Goal: Information Seeking & Learning: Find specific fact

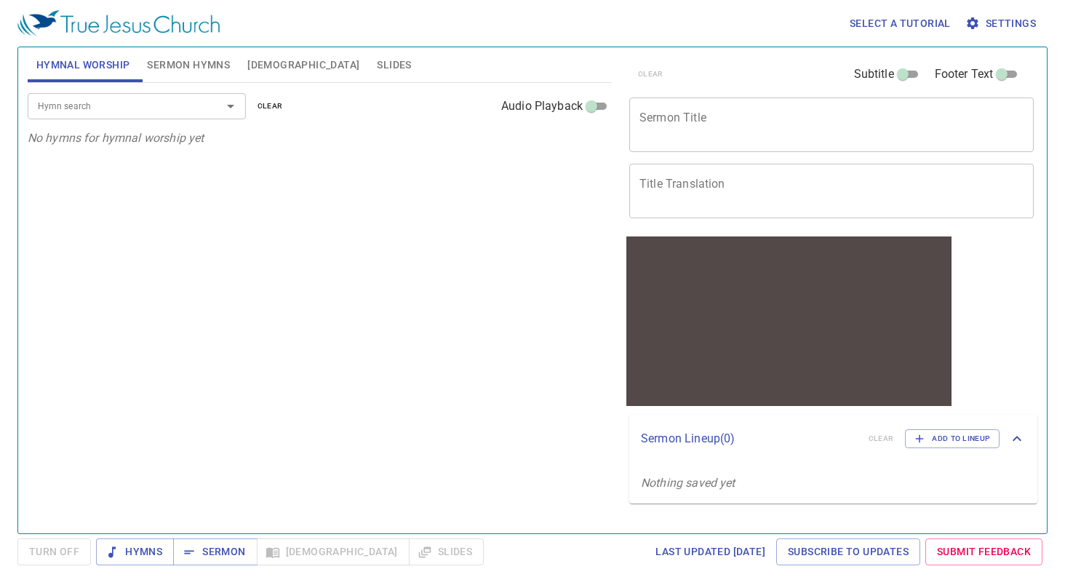
click at [263, 64] on span "Bible" at bounding box center [303, 65] width 112 height 18
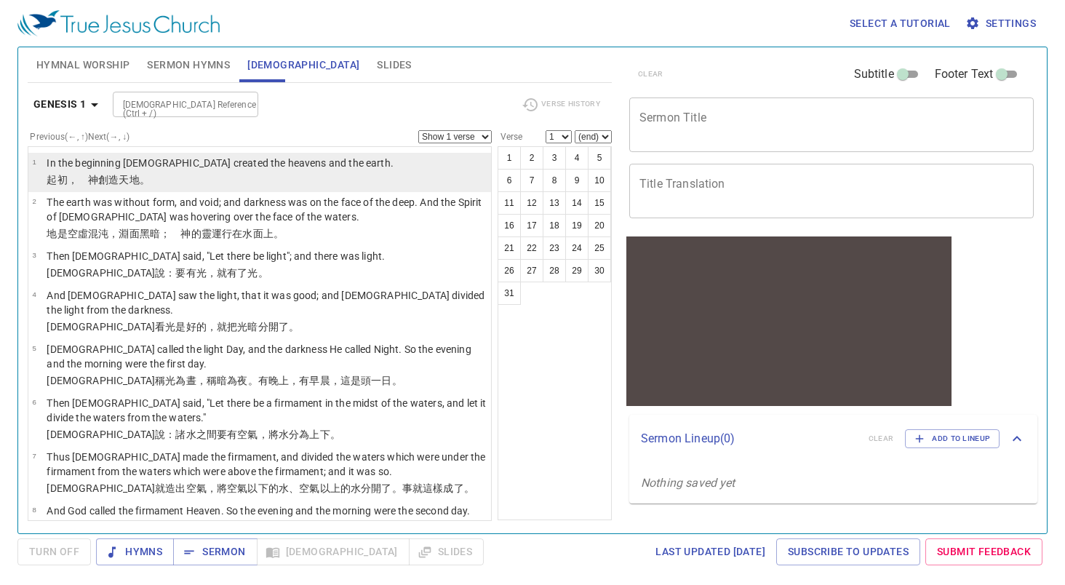
click at [166, 175] on p "﻿起初 ，　神 創造 天 地 。" at bounding box center [220, 179] width 347 height 15
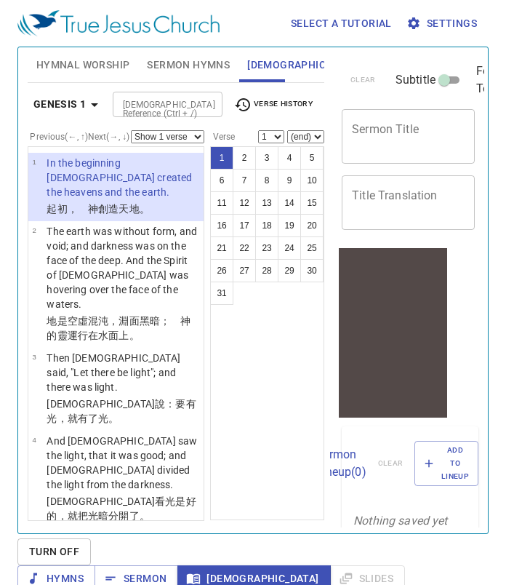
click at [177, 104] on input "Bible Reference (Ctrl + /)" at bounding box center [155, 104] width 77 height 17
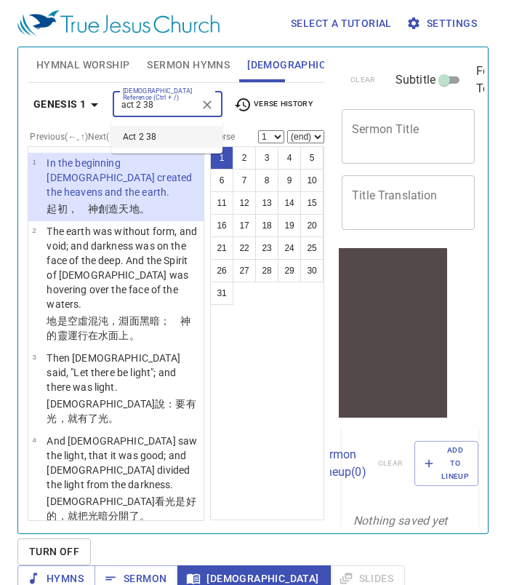
type input "act 2 38"
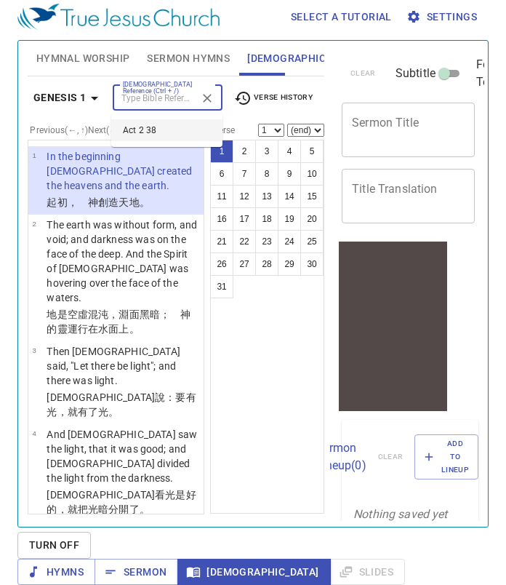
scroll to position [9, 0]
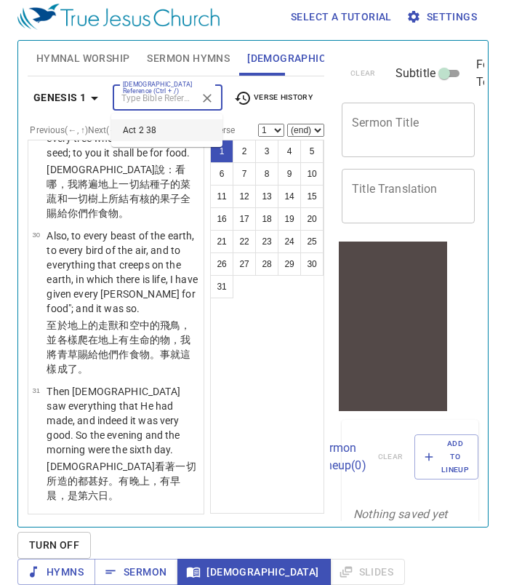
select select "38"
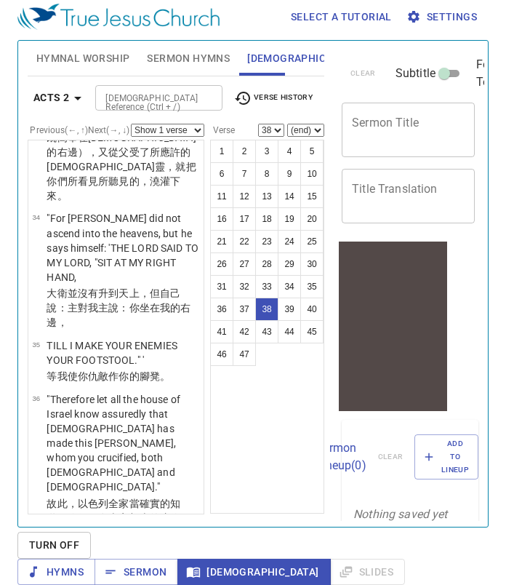
click at [198, 124] on select "Show 1 verse Show 2 verses Show 3 verses Show 4 verses Show 5 verses" at bounding box center [167, 130] width 73 height 13
select select "2"
click at [131, 124] on select "Show 1 verse Show 2 verses Show 3 verses Show 4 verses Show 5 verses" at bounding box center [167, 130] width 73 height 13
click at [245, 300] on button "37" at bounding box center [244, 308] width 23 height 23
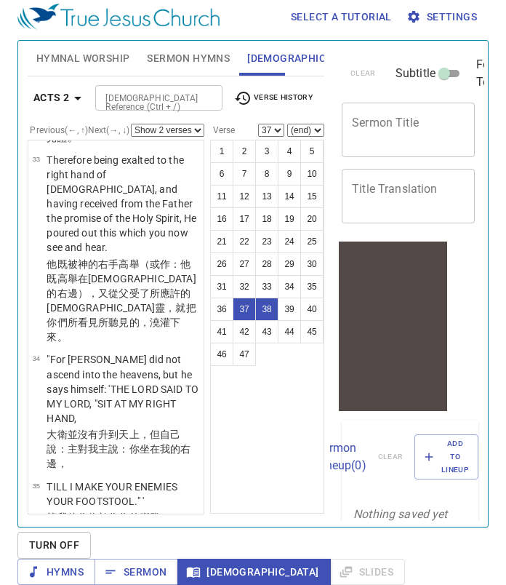
click at [268, 300] on button "38" at bounding box center [266, 308] width 23 height 23
select select "38"
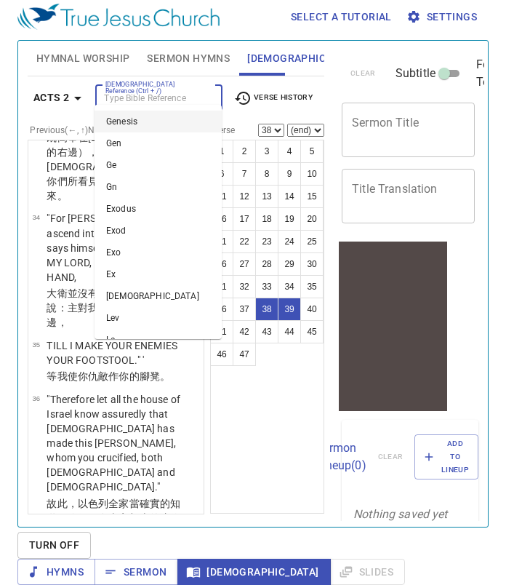
click at [168, 92] on input "Bible Reference (Ctrl + /)" at bounding box center [147, 97] width 94 height 17
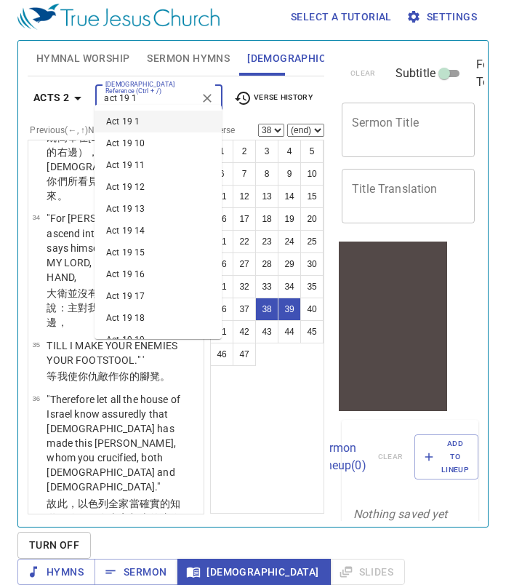
type input "act 19 1"
select select "1"
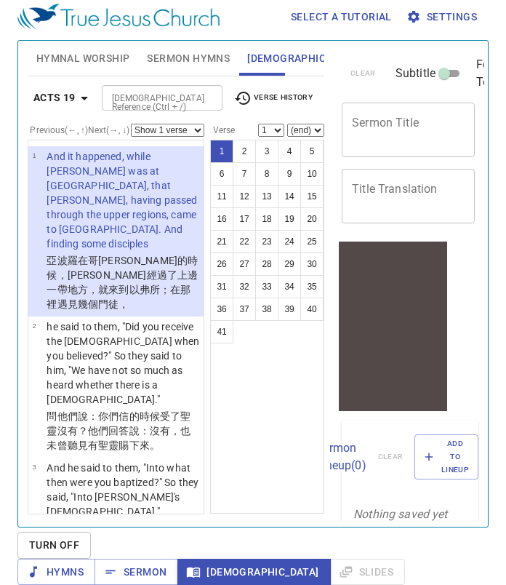
scroll to position [0, 0]
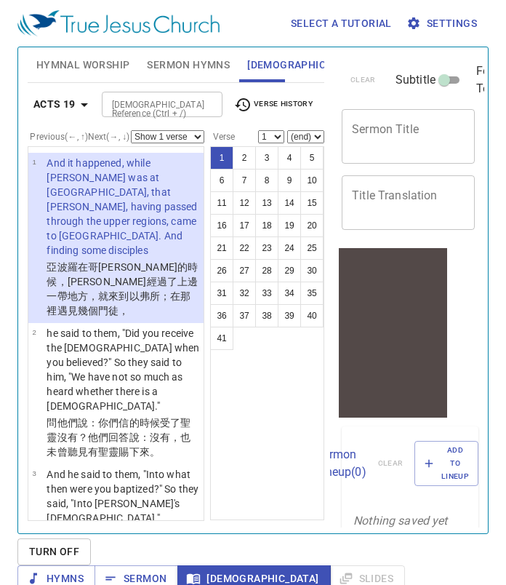
click at [195, 135] on select "Show 1 verse Show 2 verses Show 3 verses Show 4 verses Show 5 verses" at bounding box center [167, 136] width 73 height 13
select select "2"
click at [131, 135] on select "Show 1 verse Show 2 verses Show 3 verses Show 4 verses Show 5 verses" at bounding box center [167, 136] width 73 height 13
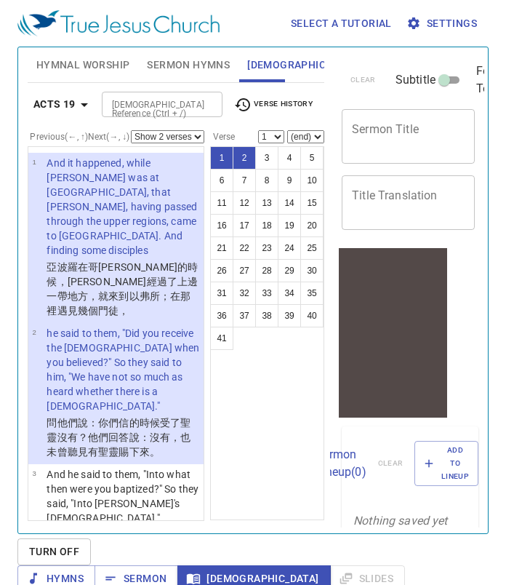
click at [249, 157] on button "2" at bounding box center [244, 157] width 23 height 23
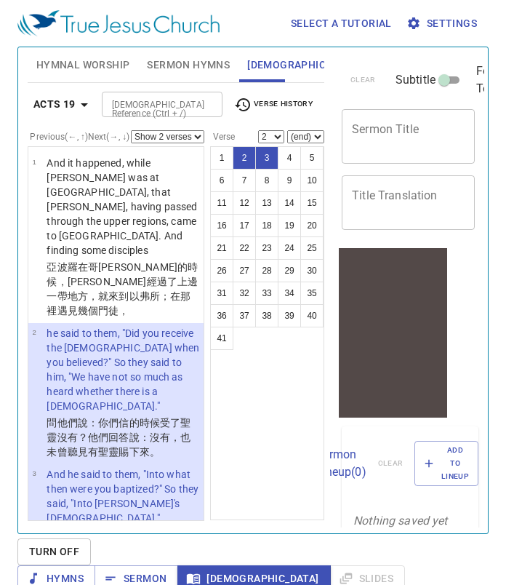
click at [270, 157] on button "3" at bounding box center [266, 157] width 23 height 23
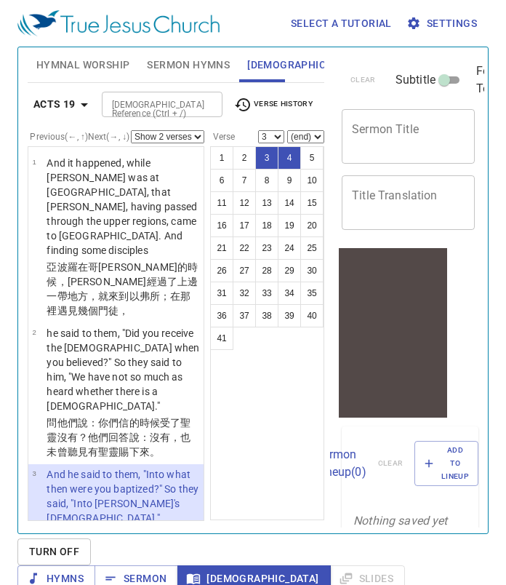
scroll to position [7, 0]
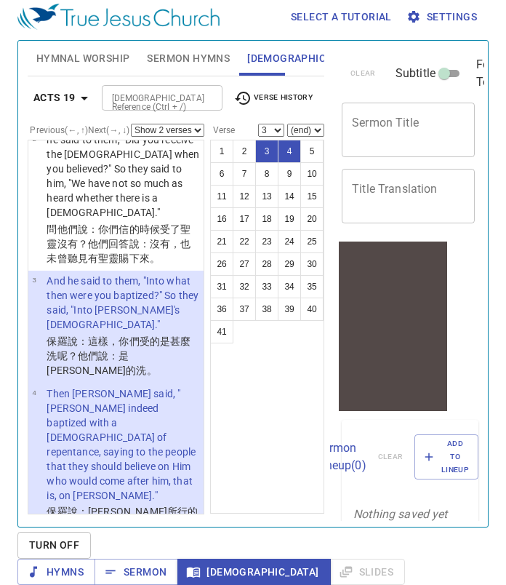
click at [293, 145] on button "4" at bounding box center [289, 151] width 23 height 23
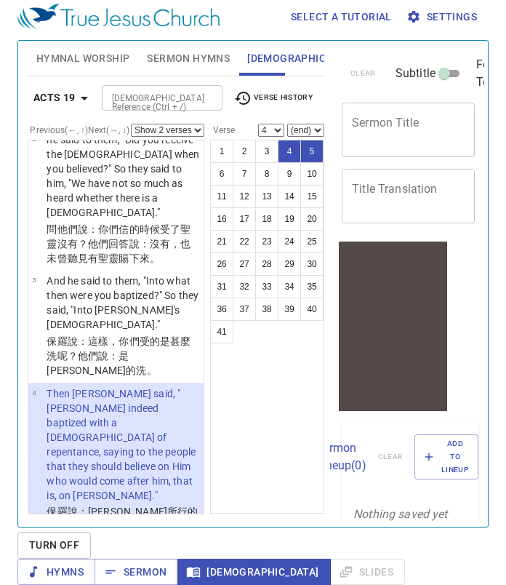
scroll to position [321, 0]
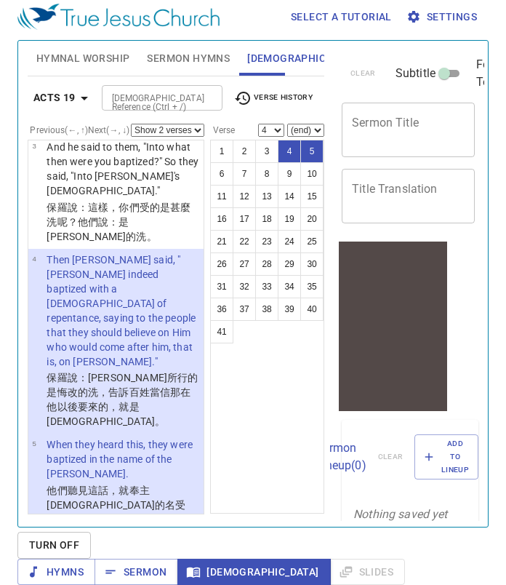
click at [312, 145] on button "5" at bounding box center [311, 151] width 23 height 23
select select "5"
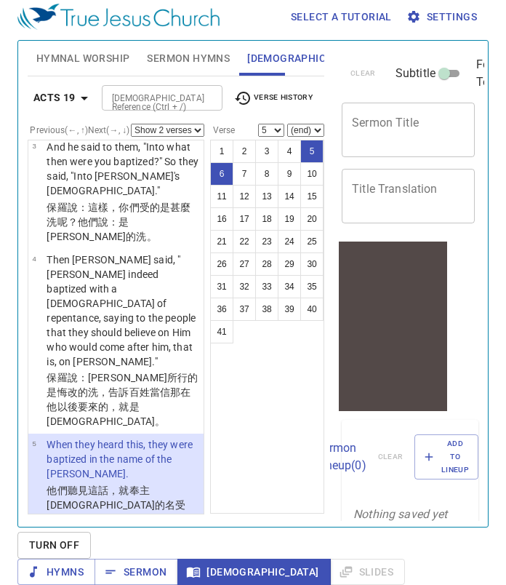
click at [502, 571] on div "Select a tutorial Settings Hymnal Worship Sermon Hymns Bible Slides Hymn search…" at bounding box center [253, 285] width 506 height 585
click at [158, 89] on input "Bible Reference (Ctrl + /)" at bounding box center [150, 97] width 88 height 17
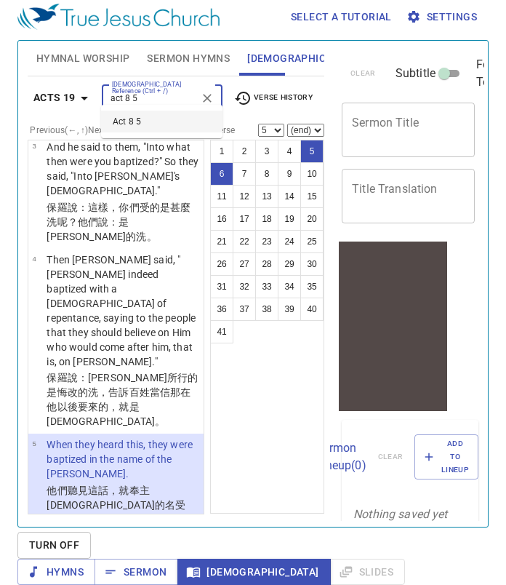
type input "act 8 5"
select select "1"
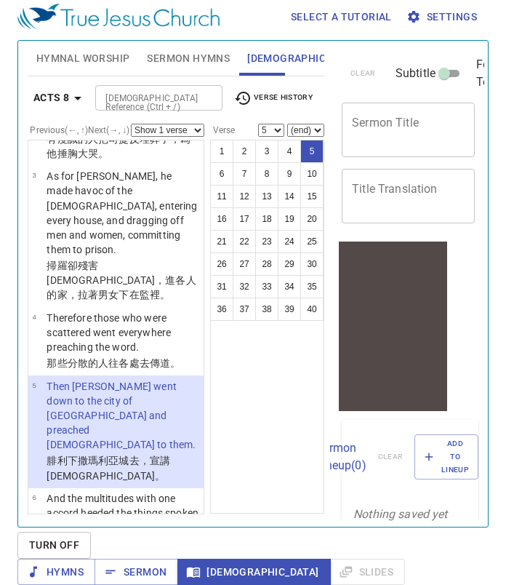
scroll to position [292, 0]
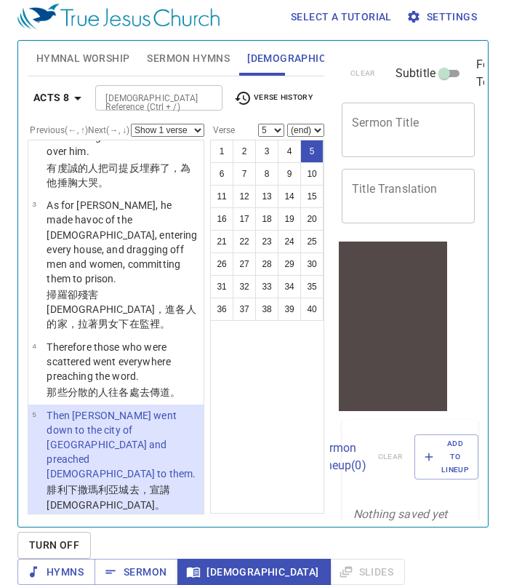
click at [157, 90] on input "Bible Reference (Ctrl + /)" at bounding box center [147, 97] width 94 height 17
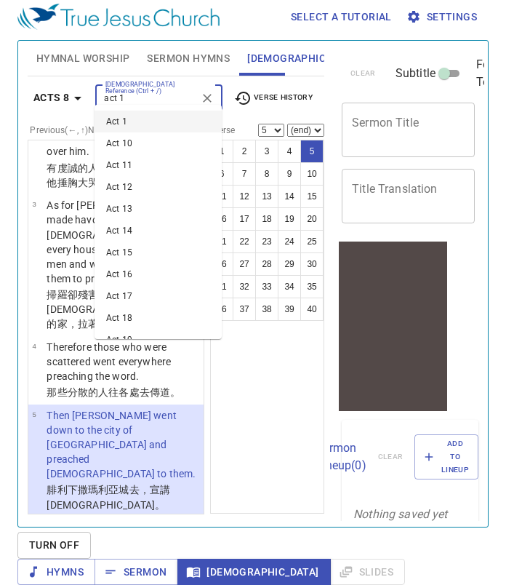
type input "act 1"
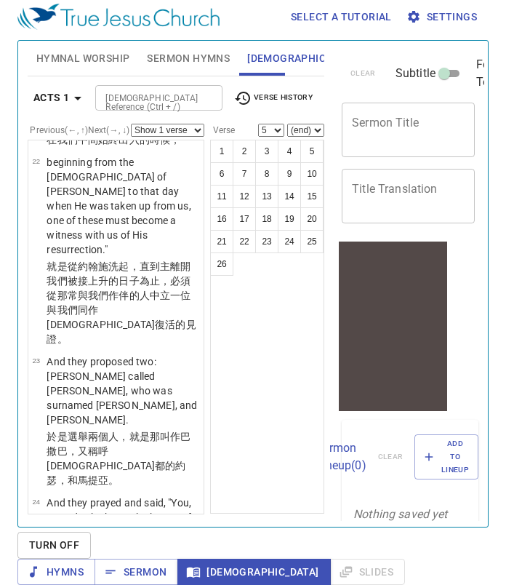
scroll to position [3236, 0]
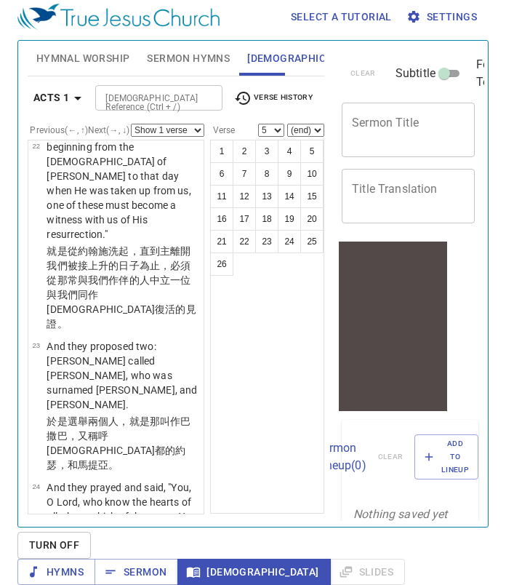
click at [158, 89] on input "Bible Reference (Ctrl + /)" at bounding box center [147, 97] width 94 height 17
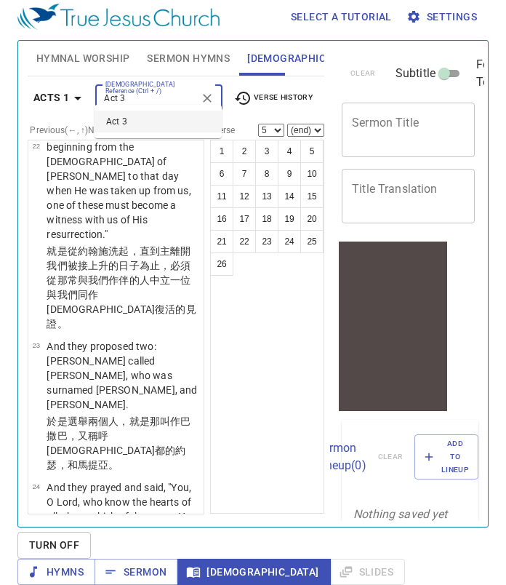
type input "Act 3"
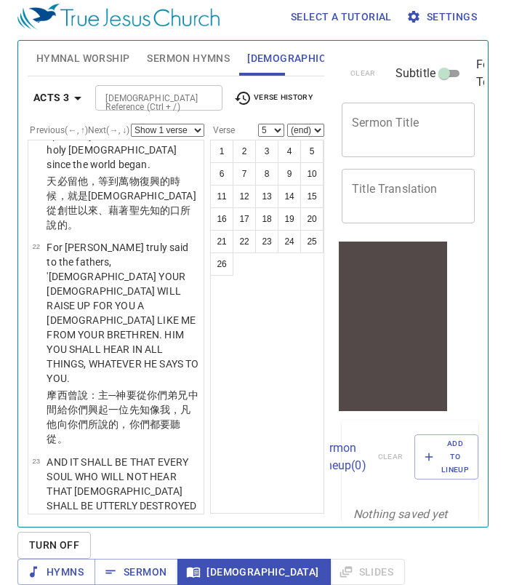
scroll to position [2844, 0]
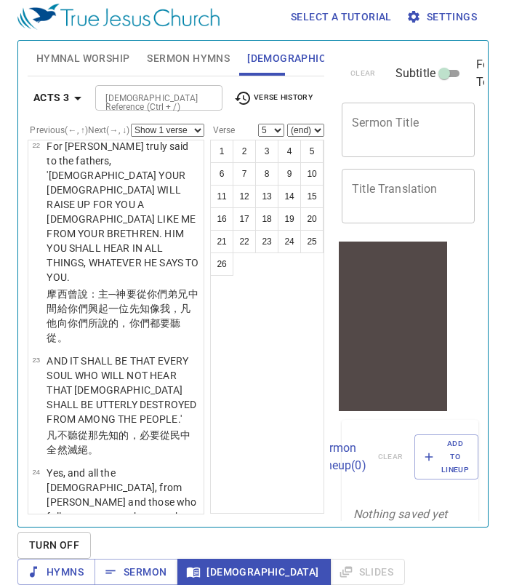
click at [142, 89] on input "Bible Reference (Ctrl + /)" at bounding box center [147, 97] width 94 height 17
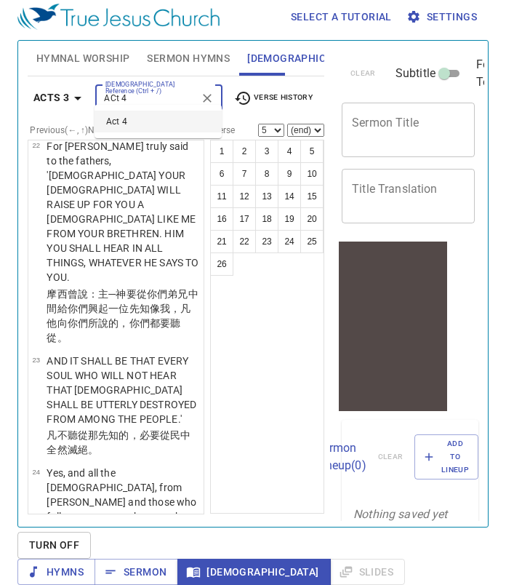
type input "ACt 4"
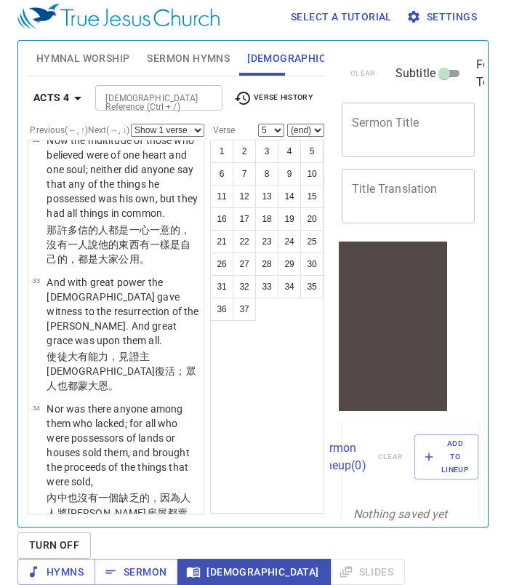
scroll to position [4251, 0]
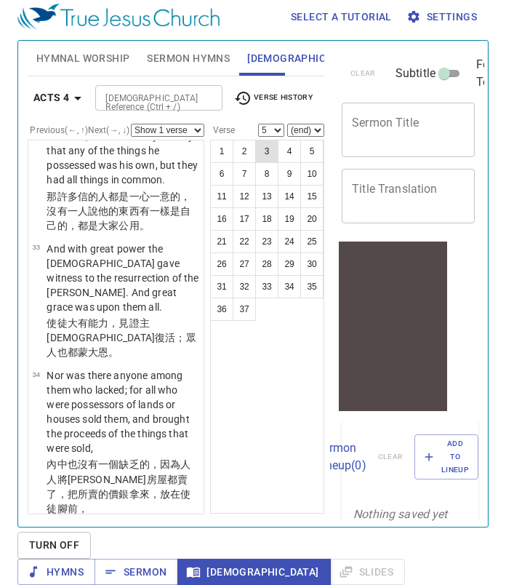
click at [268, 140] on button "3" at bounding box center [266, 151] width 23 height 23
select select "3"
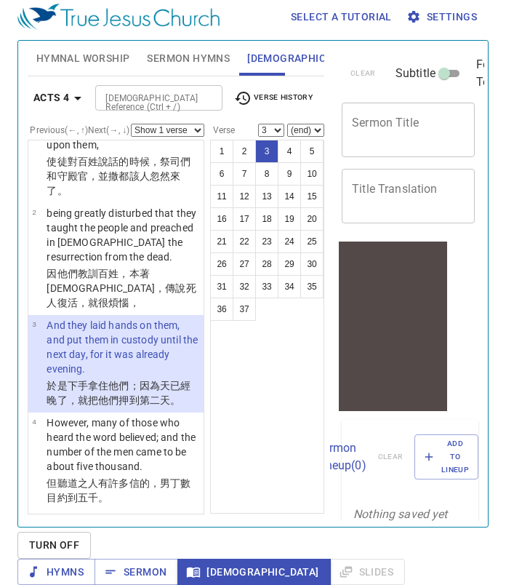
click at [168, 89] on input "Bible Reference (Ctrl + /)" at bounding box center [147, 97] width 94 height 17
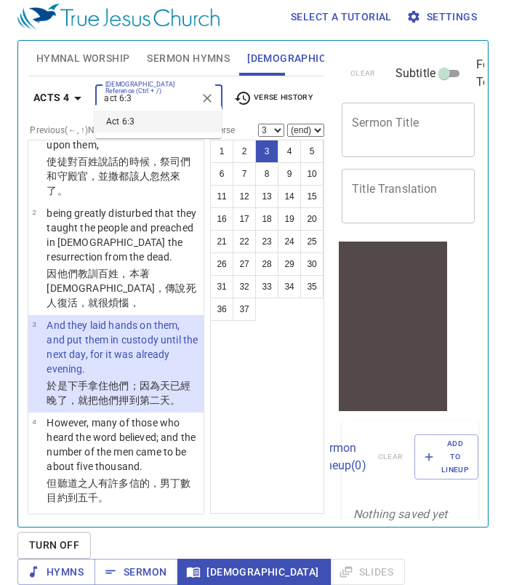
type input "act 6:3"
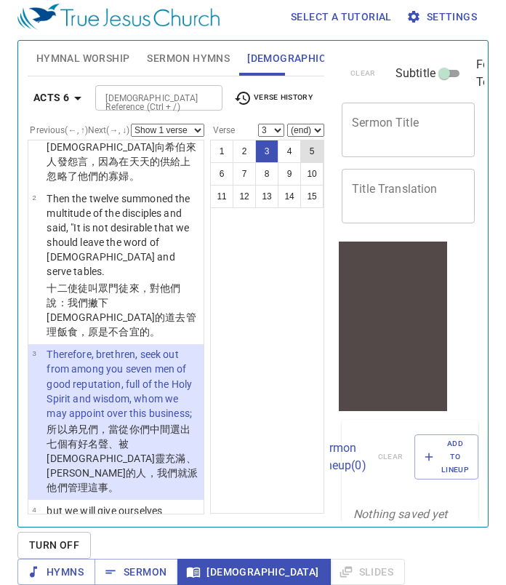
click at [313, 140] on button "5" at bounding box center [311, 151] width 23 height 23
select select "5"
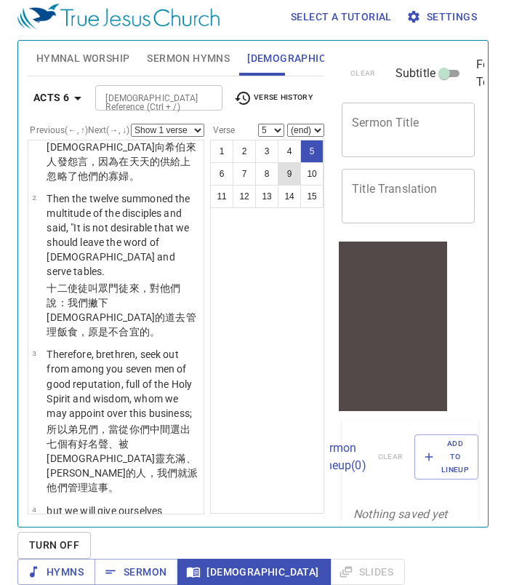
scroll to position [476, 0]
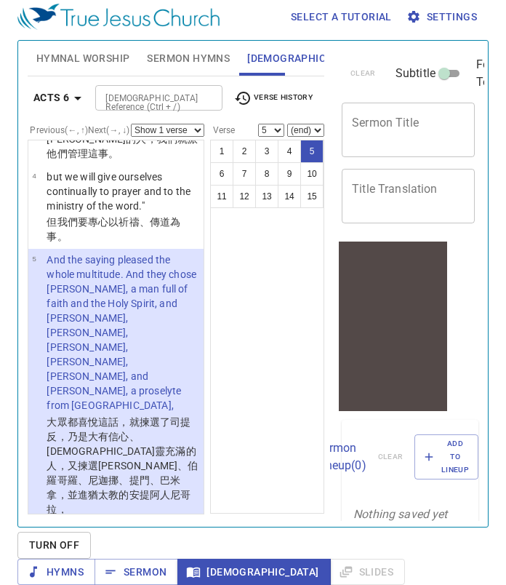
click at [166, 89] on input "Bible Reference (Ctrl + /)" at bounding box center [147, 97] width 94 height 17
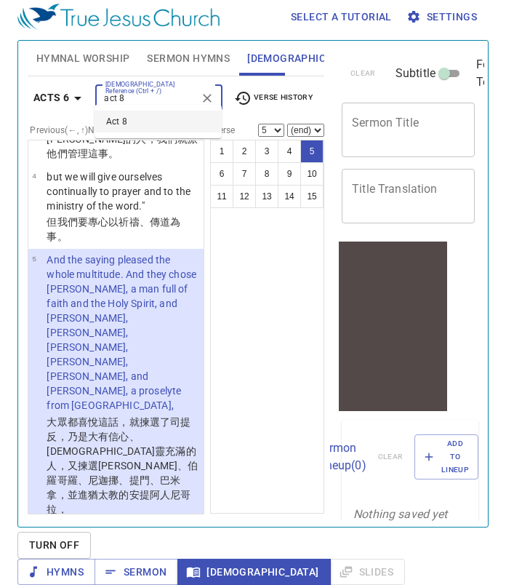
type input "act 8"
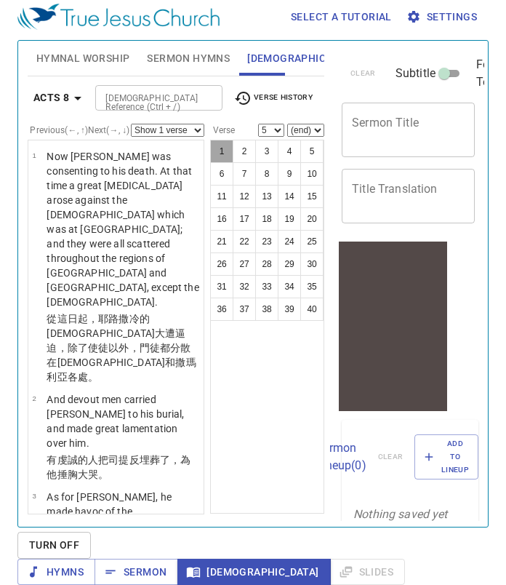
click at [222, 142] on button "1" at bounding box center [221, 151] width 23 height 23
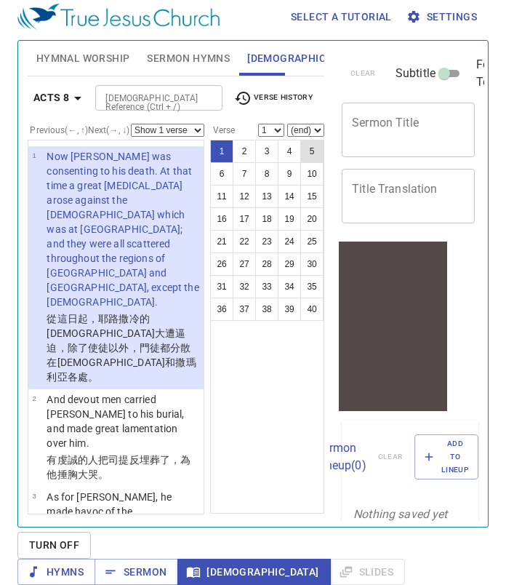
click at [316, 140] on button "5" at bounding box center [311, 151] width 23 height 23
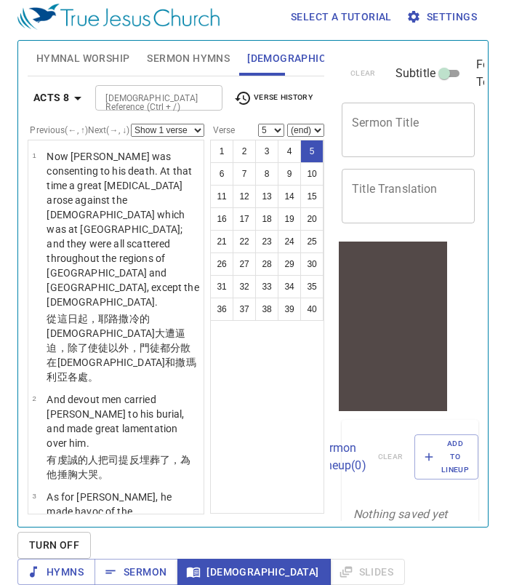
scroll to position [324, 0]
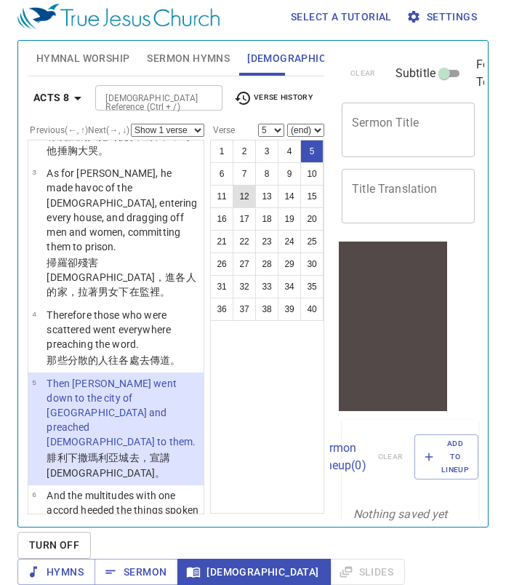
click at [248, 186] on button "12" at bounding box center [244, 196] width 23 height 23
select select "12"
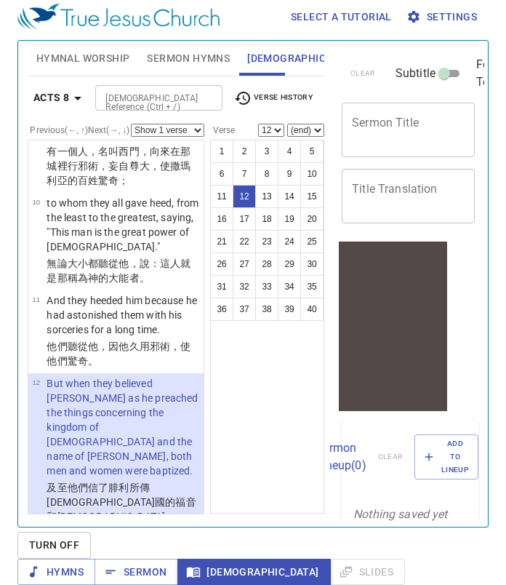
click at [199, 124] on select "Show 1 verse Show 2 verses Show 3 verses Show 4 verses Show 5 verses" at bounding box center [167, 130] width 73 height 13
select select "2"
click at [131, 124] on select "Show 1 verse Show 2 verses Show 3 verses Show 4 verses Show 5 verses" at bounding box center [167, 130] width 73 height 13
click at [317, 166] on button "10" at bounding box center [311, 173] width 23 height 23
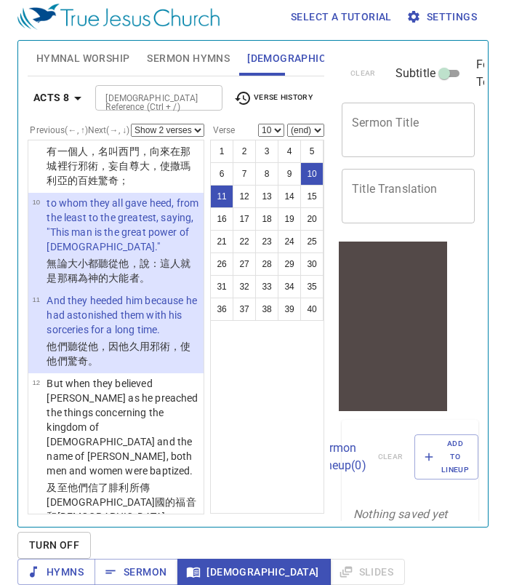
scroll to position [876, 0]
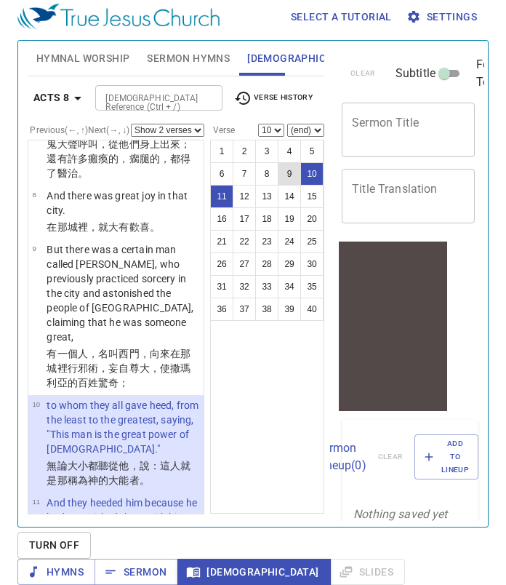
click at [295, 165] on button "9" at bounding box center [289, 173] width 23 height 23
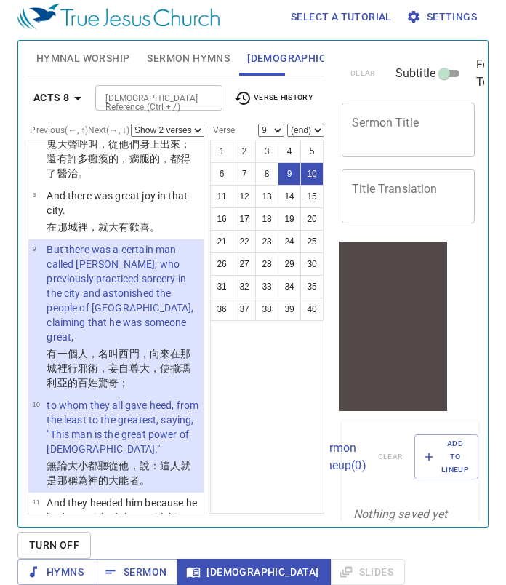
scroll to position [757, 0]
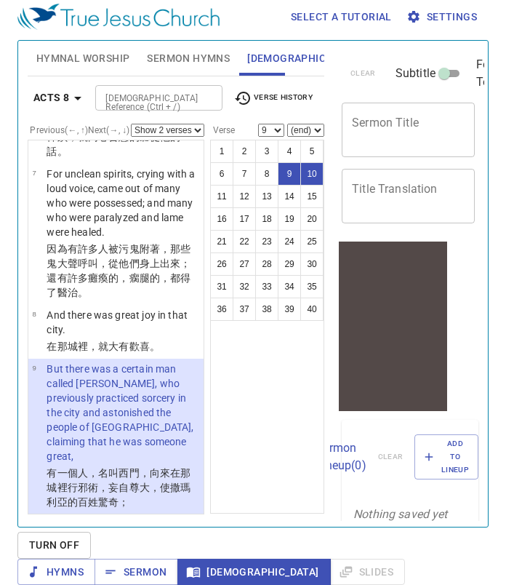
click at [196, 124] on select "Show 1 verse Show 2 verses Show 3 verses Show 4 verses Show 5 verses" at bounding box center [167, 130] width 73 height 13
click at [131, 124] on select "Show 1 verse Show 2 verses Show 3 verses Show 4 verses Show 5 verses" at bounding box center [167, 130] width 73 height 13
click at [228, 188] on button "11" at bounding box center [221, 196] width 23 height 23
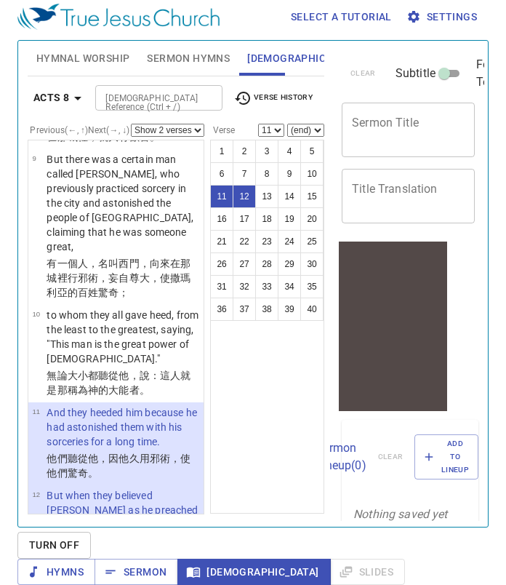
click at [247, 185] on button "12" at bounding box center [244, 196] width 23 height 23
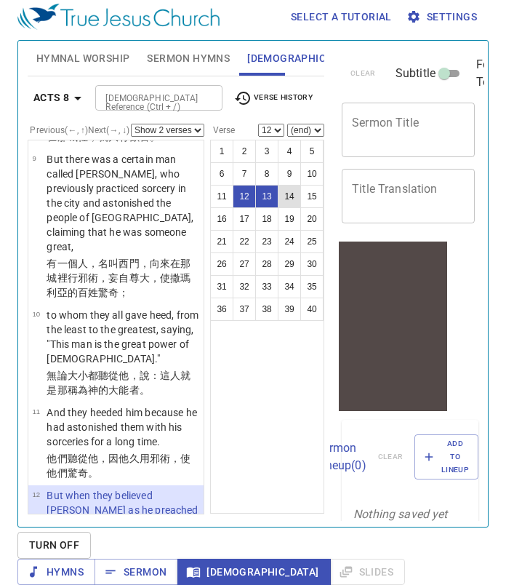
click at [292, 188] on button "14" at bounding box center [289, 196] width 23 height 23
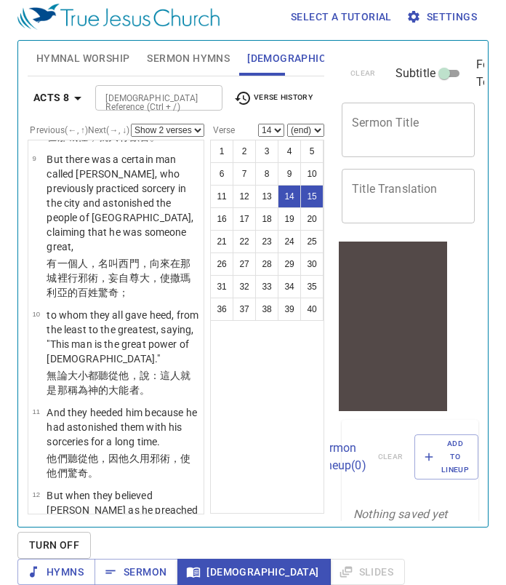
scroll to position [1369, 0]
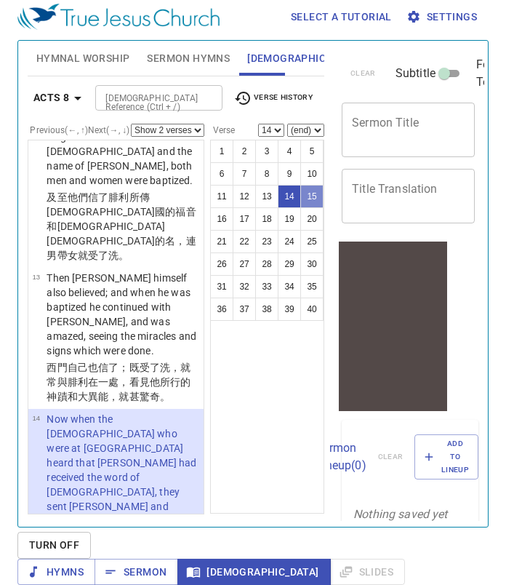
click at [314, 185] on button "15" at bounding box center [311, 196] width 23 height 23
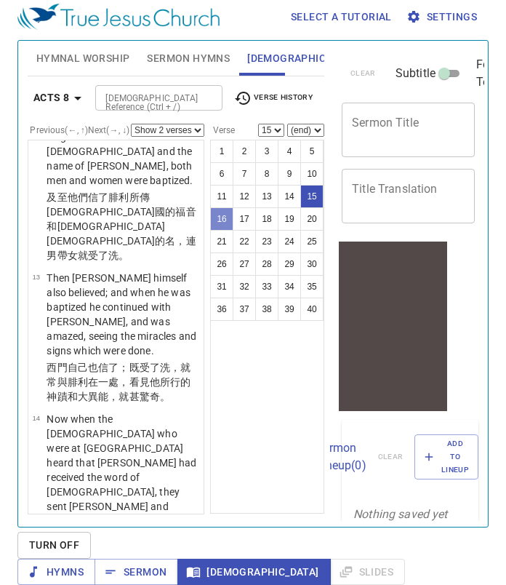
click at [227, 209] on button "16" at bounding box center [221, 218] width 23 height 23
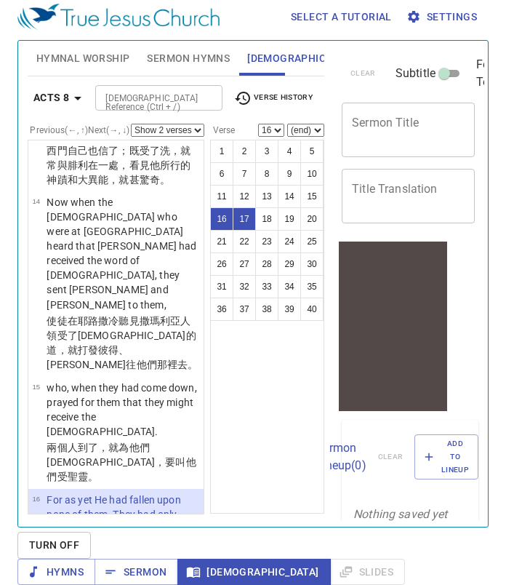
click at [248, 209] on button "17" at bounding box center [244, 218] width 23 height 23
select select "17"
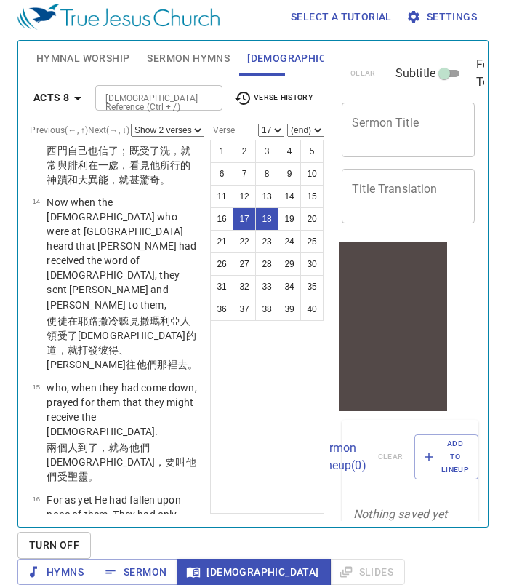
click at [149, 93] on input "Bible Reference (Ctrl + /)" at bounding box center [147, 97] width 94 height 17
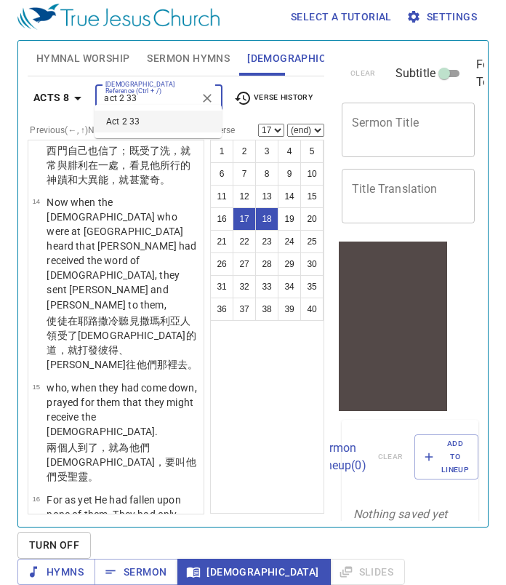
type input "act 2 33"
select select "1"
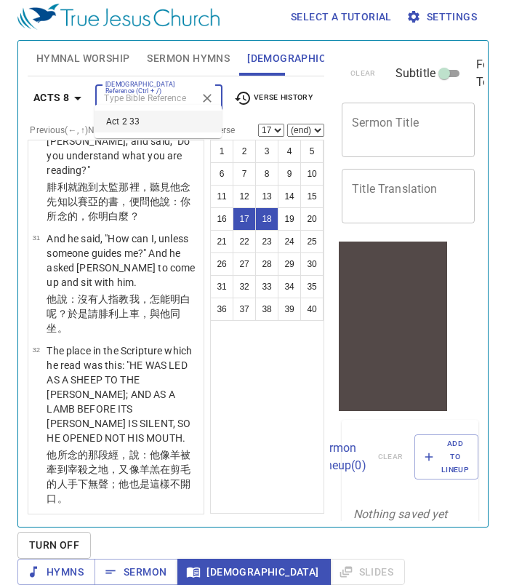
select select "33"
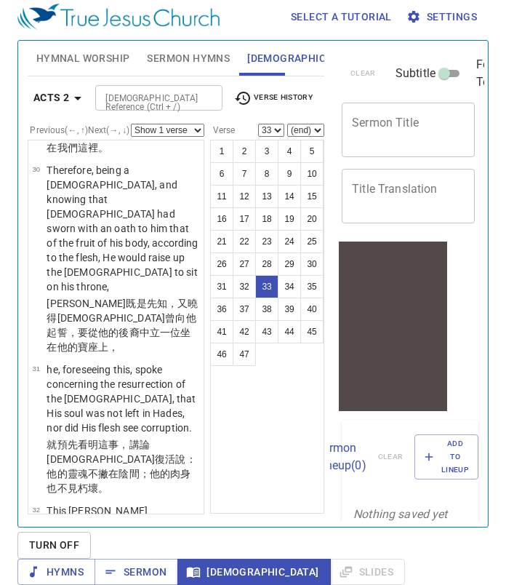
click at [164, 89] on input "Bible Reference (Ctrl + /)" at bounding box center [147, 97] width 94 height 17
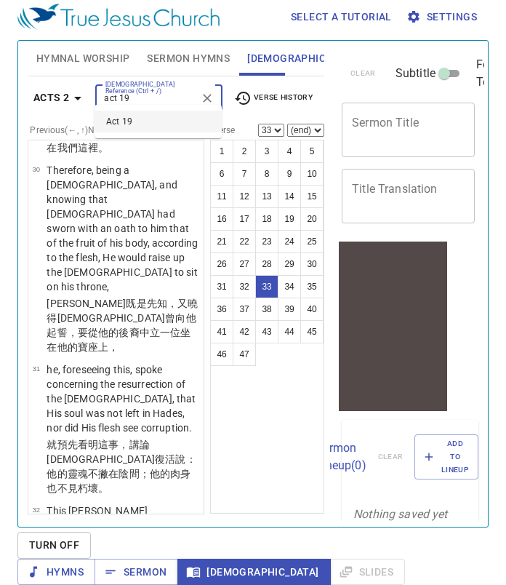
type input "act 19"
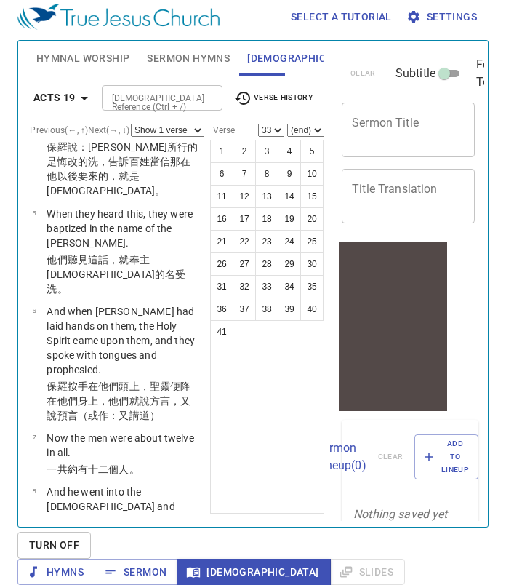
scroll to position [577, 0]
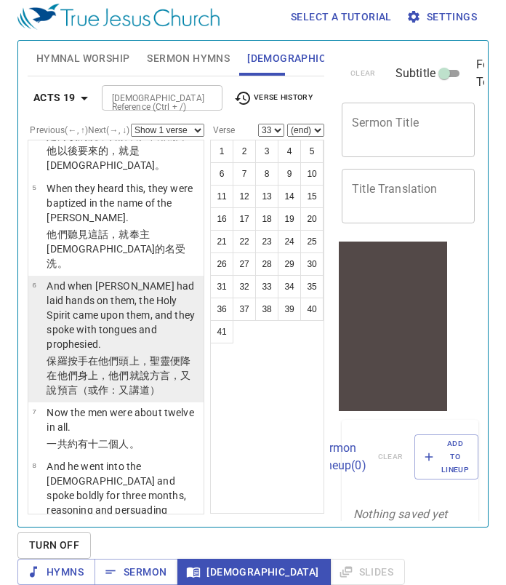
click at [167, 279] on p "And when [PERSON_NAME] had laid hands on them, the Holy Spirit came upon them, …" at bounding box center [123, 315] width 153 height 73
select select "6"
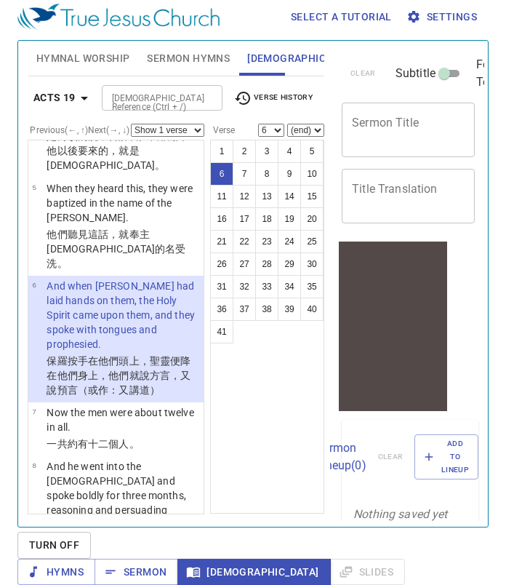
click at [176, 89] on input "Bible Reference (Ctrl + /)" at bounding box center [150, 97] width 88 height 17
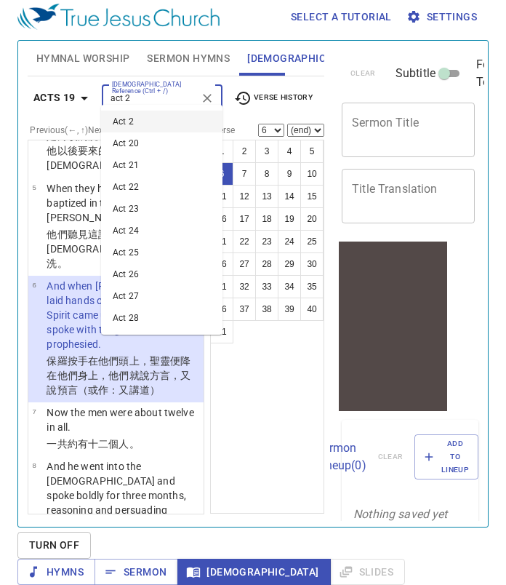
type input "act 2"
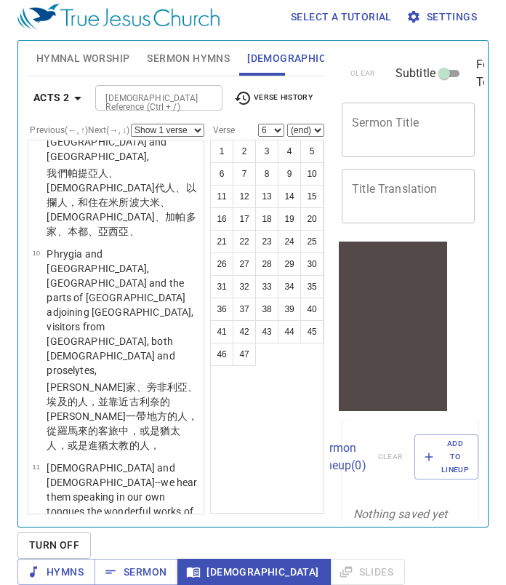
scroll to position [948, 0]
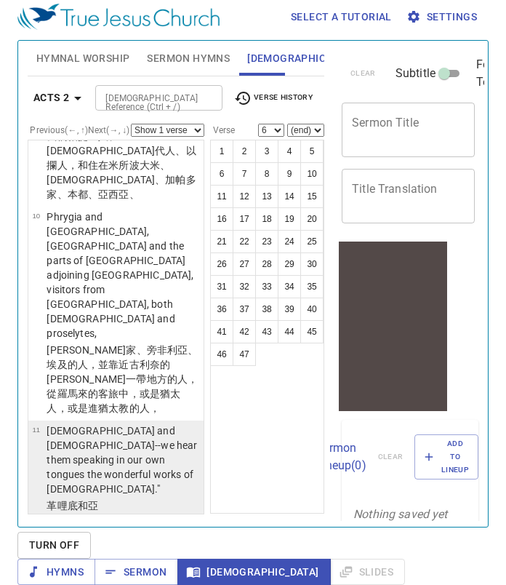
click at [140, 529] on wg1100 "，講說 神 的大作為 。" at bounding box center [116, 549] width 139 height 41
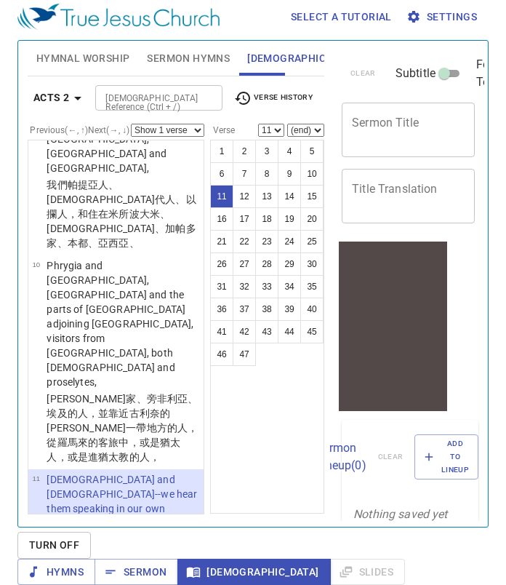
scroll to position [835, 0]
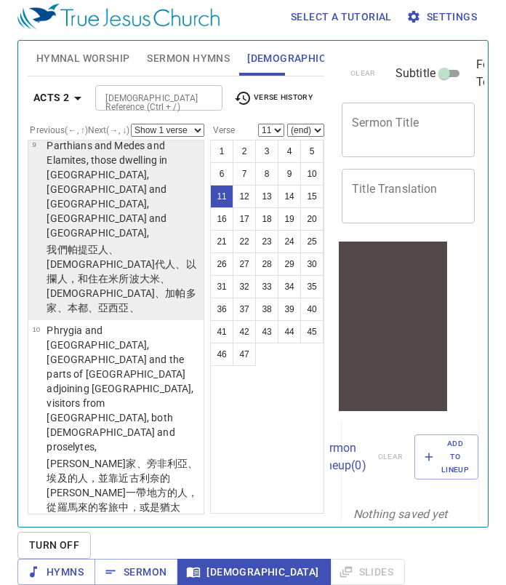
click at [135, 177] on p "Parthians and Medes and Elamites, those dwelling in [GEOGRAPHIC_DATA], [GEOGRAP…" at bounding box center [123, 189] width 153 height 102
select select "9"
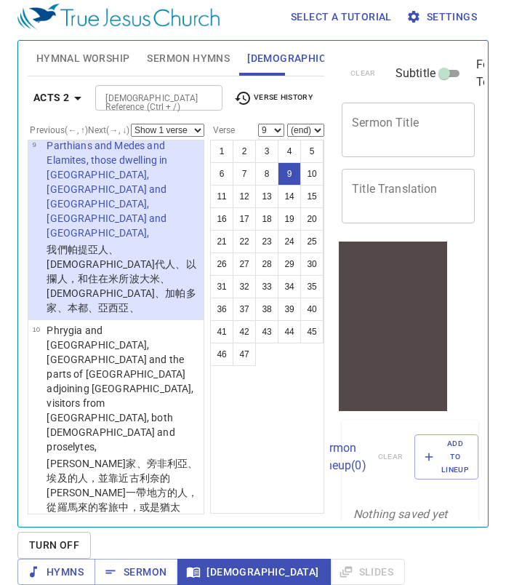
scroll to position [692, 0]
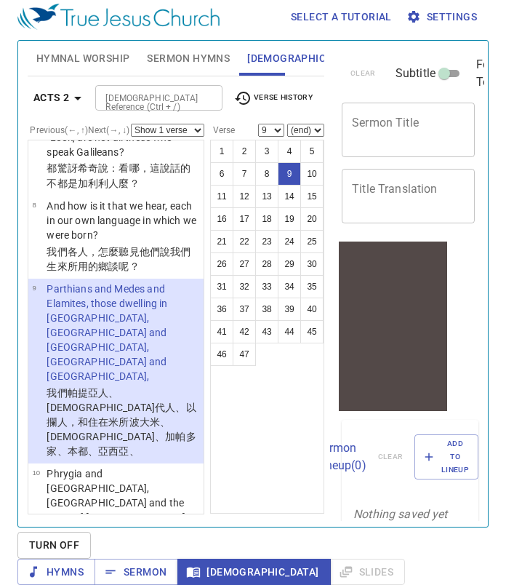
click at [196, 124] on select "Show 1 verse Show 2 verses Show 3 verses Show 4 verses Show 5 verses" at bounding box center [167, 130] width 73 height 13
select select "3"
click at [131, 124] on select "Show 1 verse Show 2 verses Show 3 verses Show 4 verses Show 5 verses" at bounding box center [167, 130] width 73 height 13
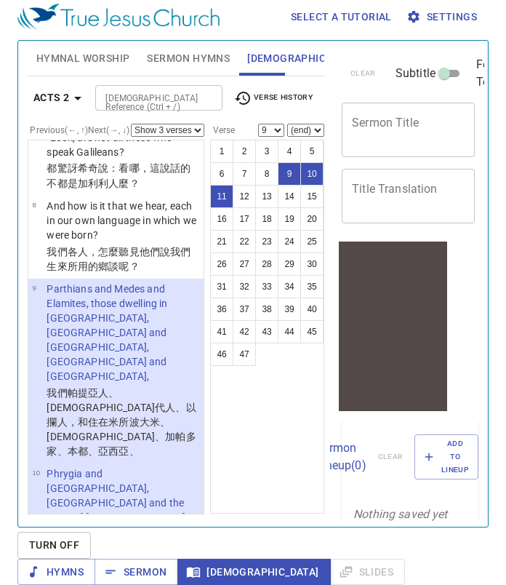
click at [190, 89] on input "Bible Reference (Ctrl + /)" at bounding box center [147, 97] width 94 height 17
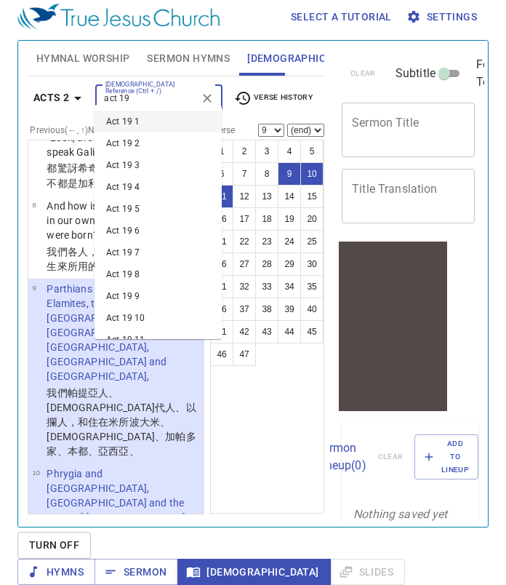
type input "act 19"
select select "1"
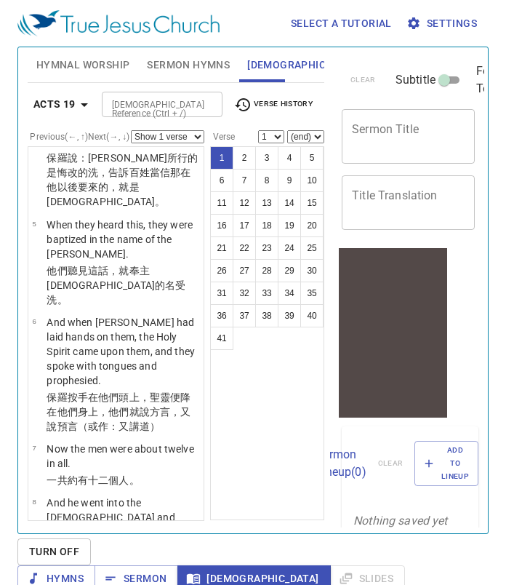
scroll to position [572, 0]
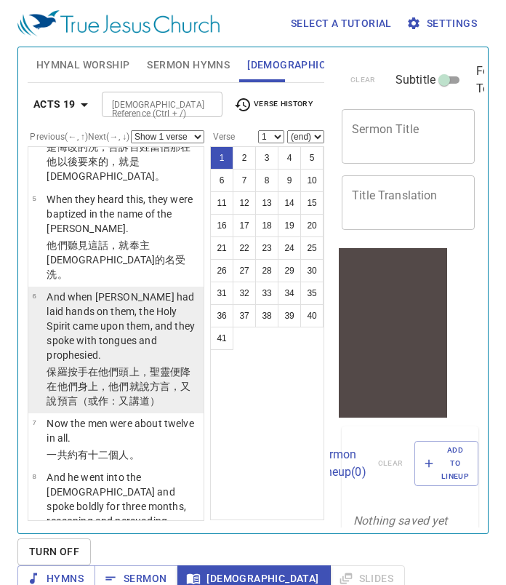
click at [113, 366] on wg5495 "在他們 頭上，聖 靈 便降 在 他們 身上，他們就 說 方言 ，又 說預言 （或作：又講道）" at bounding box center [119, 386] width 144 height 41
select select "6"
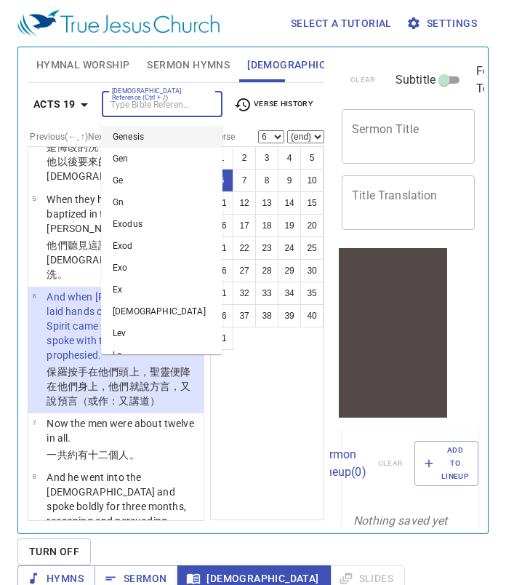
click at [164, 102] on input "Bible Reference (Ctrl + /)" at bounding box center [150, 104] width 88 height 17
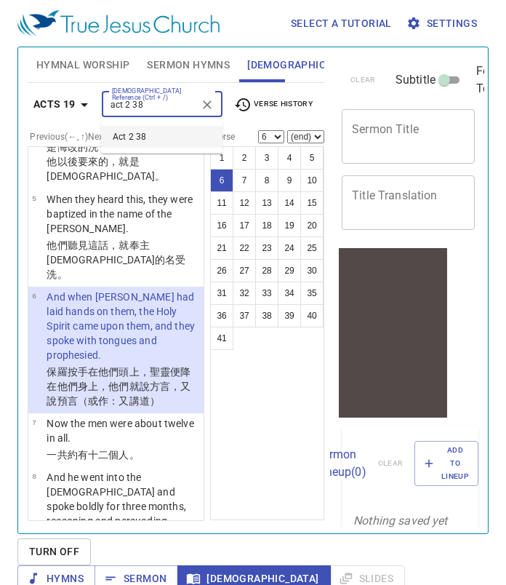
type input "act 2 38"
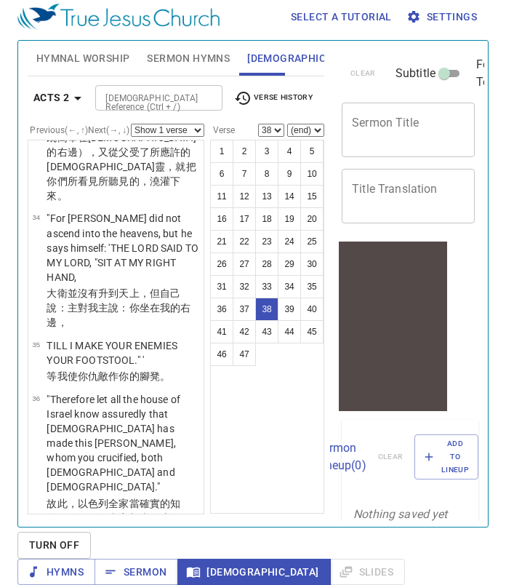
scroll to position [9, 0]
click at [291, 297] on button "39" at bounding box center [289, 308] width 23 height 23
select select "39"
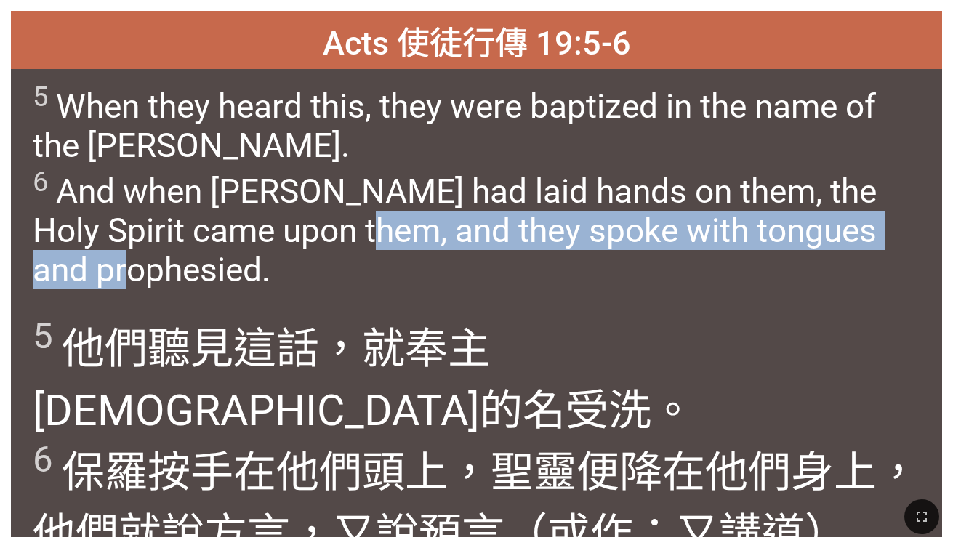
drag, startPoint x: 364, startPoint y: 232, endPoint x: 232, endPoint y: 271, distance: 137.9
click at [232, 271] on span "5 When they heard this, they were baptized in the name of the [PERSON_NAME]. 6 …" at bounding box center [477, 185] width 888 height 210
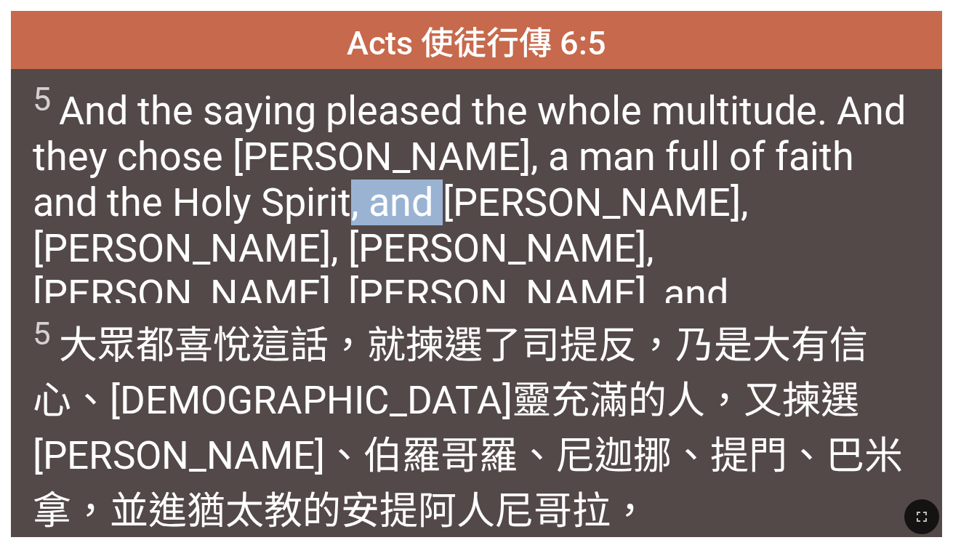
drag, startPoint x: 401, startPoint y: 206, endPoint x: 308, endPoint y: 201, distance: 93.2
click at [308, 201] on span "5 And the saying pleased the whole multitude. And they chose [PERSON_NAME], a m…" at bounding box center [477, 244] width 888 height 329
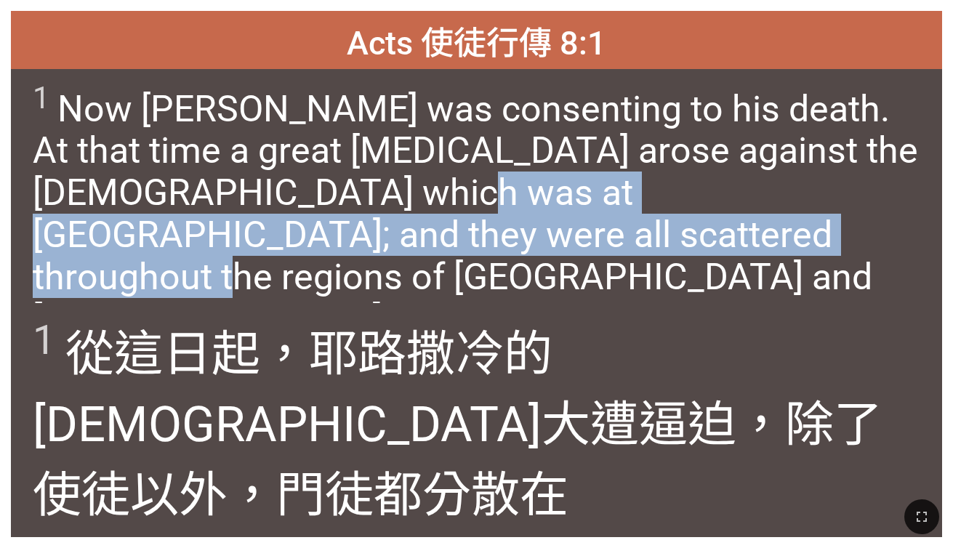
drag, startPoint x: 332, startPoint y: 193, endPoint x: 580, endPoint y: 241, distance: 253.3
click at [580, 241] on span "1 Now [PERSON_NAME] was consenting to his death. At that time a great [MEDICAL_…" at bounding box center [477, 231] width 888 height 303
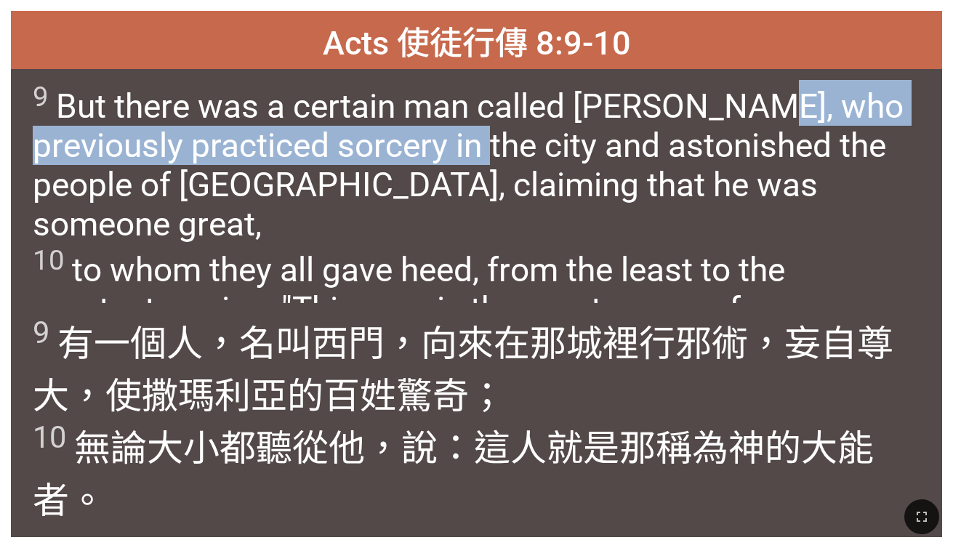
drag, startPoint x: 763, startPoint y: 108, endPoint x: 433, endPoint y: 151, distance: 332.1
click at [433, 151] on span "9 But there was a certain man called [PERSON_NAME], who previously practiced so…" at bounding box center [477, 224] width 888 height 289
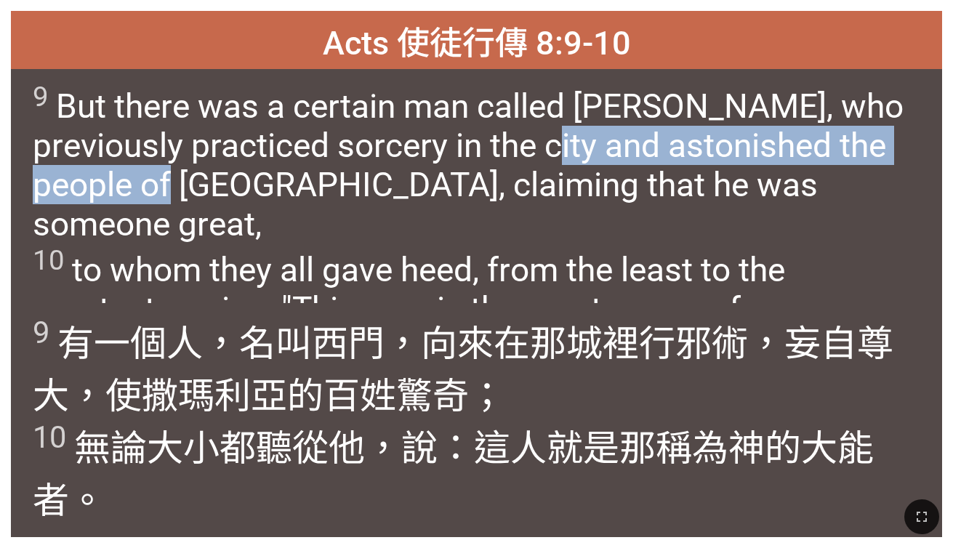
drag, startPoint x: 519, startPoint y: 146, endPoint x: 153, endPoint y: 186, distance: 368.0
click at [153, 186] on span "9 But there was a certain man called [PERSON_NAME], who previously practiced so…" at bounding box center [477, 224] width 888 height 289
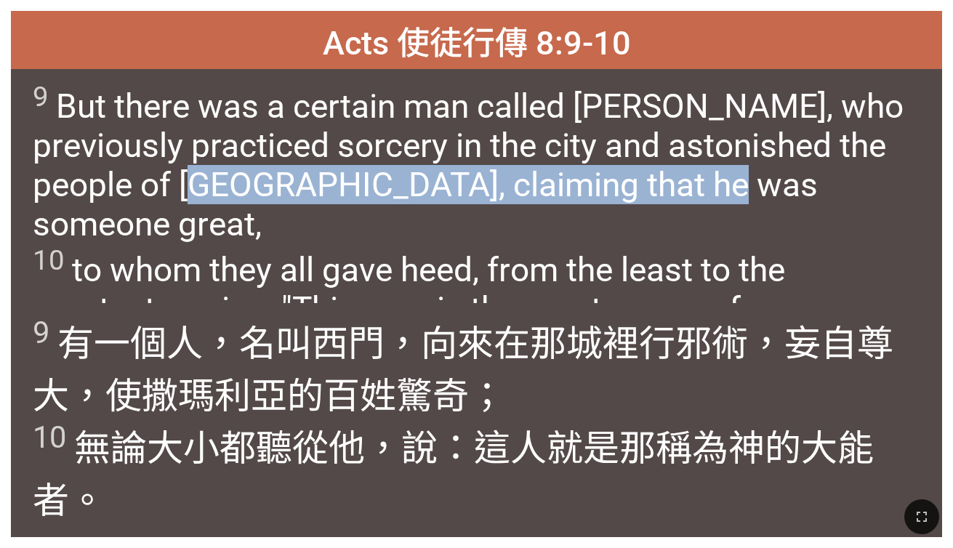
drag, startPoint x: 175, startPoint y: 185, endPoint x: 711, endPoint y: 183, distance: 535.3
click at [581, 183] on span "9 But there was a certain man called [PERSON_NAME], who previously practiced so…" at bounding box center [477, 224] width 888 height 289
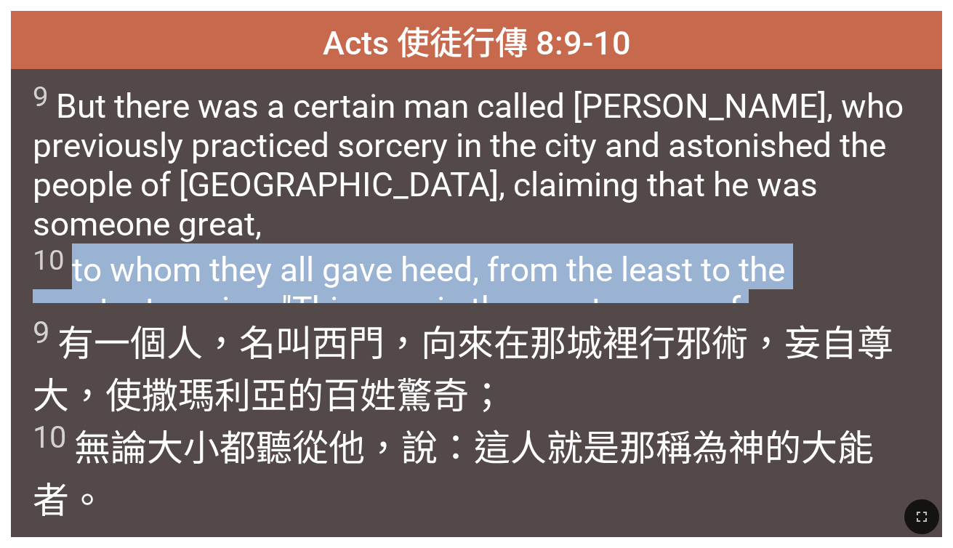
drag, startPoint x: 76, startPoint y: 233, endPoint x: 852, endPoint y: 263, distance: 776.6
click at [581, 263] on span "9 But there was a certain man called [PERSON_NAME], who previously practiced so…" at bounding box center [477, 224] width 888 height 289
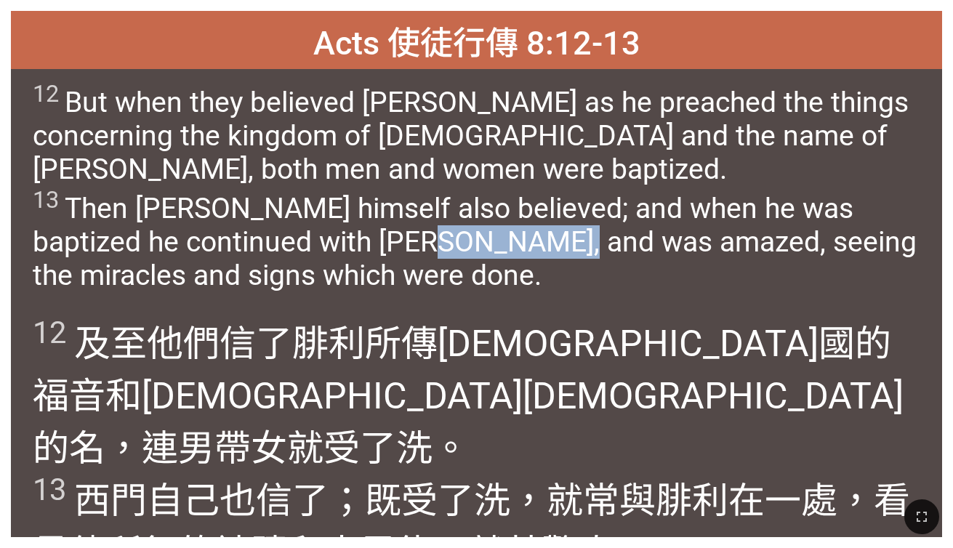
drag, startPoint x: 367, startPoint y: 238, endPoint x: 517, endPoint y: 237, distance: 149.8
click at [517, 237] on span "12 But when they believed [PERSON_NAME] as he preached the things concerning th…" at bounding box center [477, 186] width 888 height 212
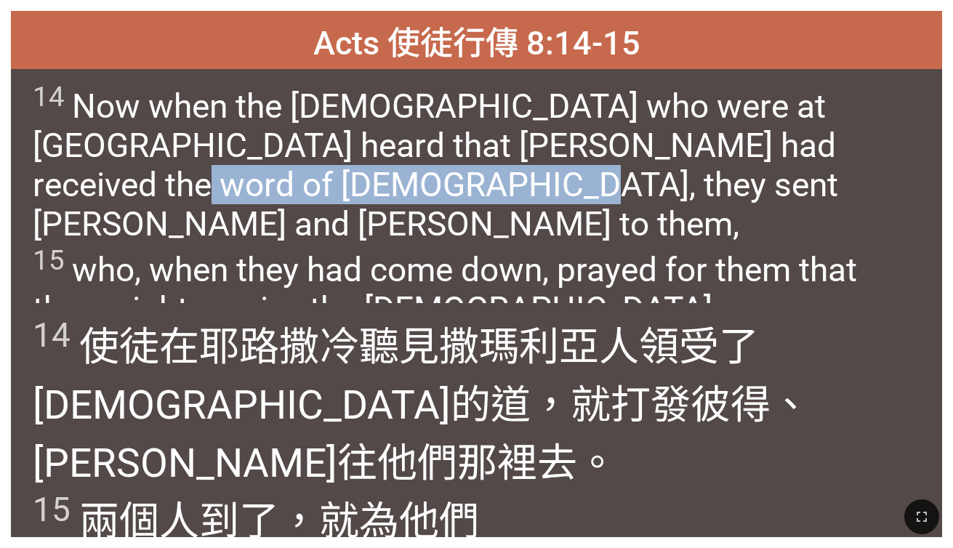
drag, startPoint x: 828, startPoint y: 145, endPoint x: 305, endPoint y: 180, distance: 524.1
click at [305, 180] on span "14 Now when the [DEMOGRAPHIC_DATA] who were at [GEOGRAPHIC_DATA] heard that [PE…" at bounding box center [477, 204] width 888 height 249
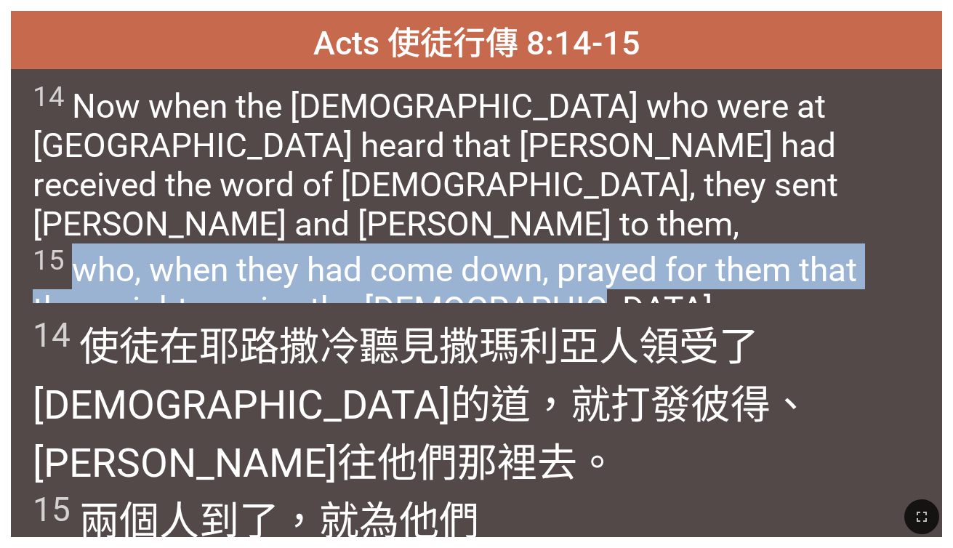
drag, startPoint x: 78, startPoint y: 234, endPoint x: 575, endPoint y: 264, distance: 498.4
click at [575, 264] on span "14 Now when the [DEMOGRAPHIC_DATA] who were at [GEOGRAPHIC_DATA] heard that [PE…" at bounding box center [477, 204] width 888 height 249
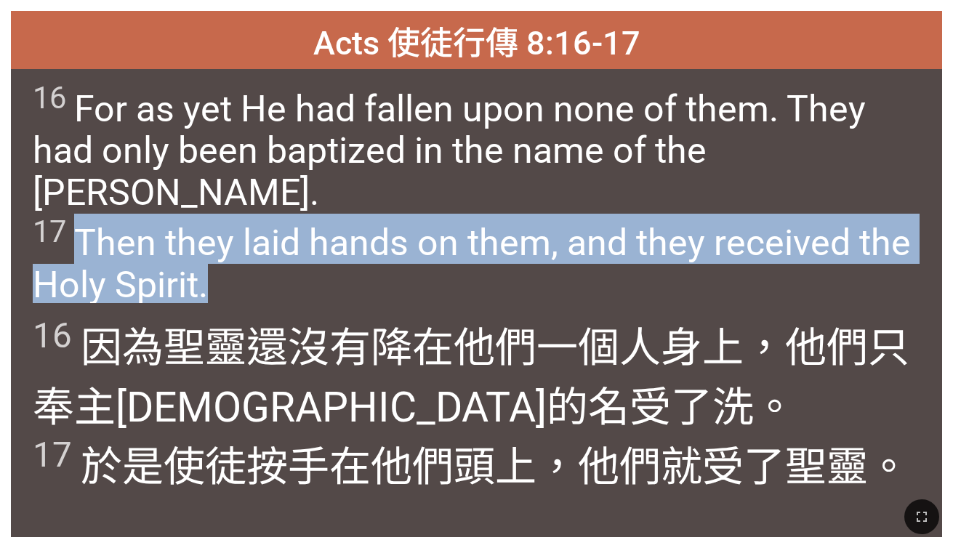
drag, startPoint x: 81, startPoint y: 198, endPoint x: 332, endPoint y: 232, distance: 253.2
click at [332, 232] on span "16 For as yet He had fallen upon none of them. They had only been baptized in t…" at bounding box center [477, 193] width 888 height 226
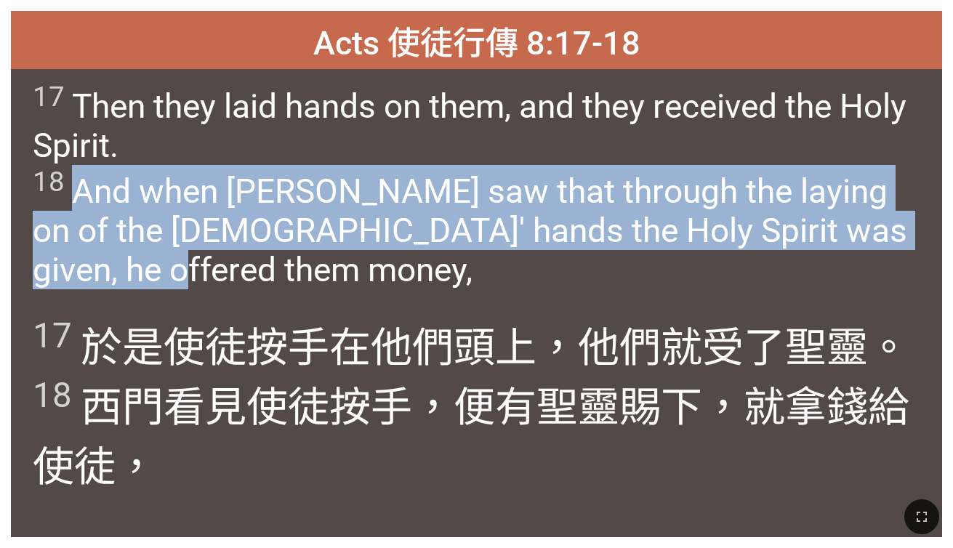
drag, startPoint x: 77, startPoint y: 193, endPoint x: 215, endPoint y: 263, distance: 155.1
click at [215, 263] on span "17 Then they laid hands on them, and they received the Holy Spirit. 18 And when…" at bounding box center [477, 185] width 888 height 210
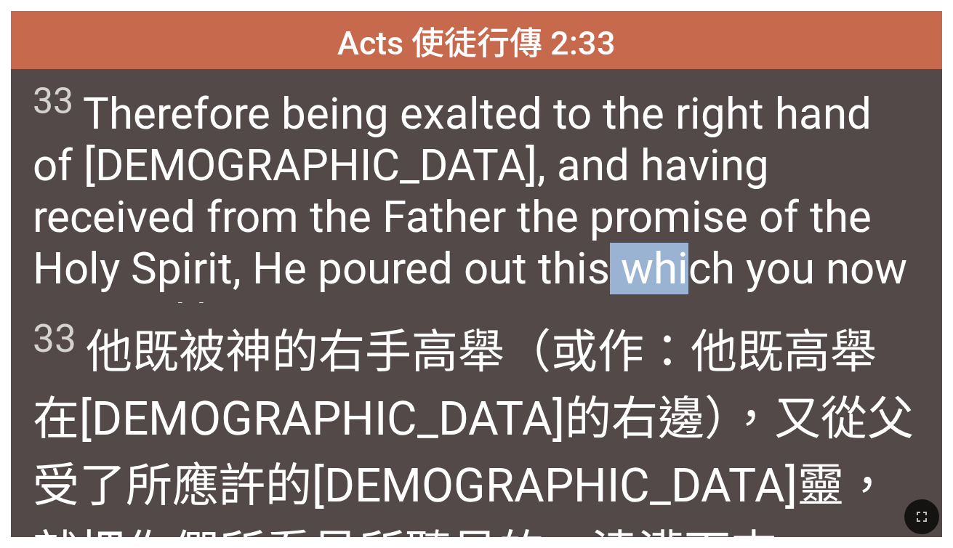
drag, startPoint x: 332, startPoint y: 268, endPoint x: 414, endPoint y: 272, distance: 81.5
click at [414, 272] on span "33 Therefore being exalted to the right hand of [DEMOGRAPHIC_DATA], and having …" at bounding box center [477, 213] width 888 height 266
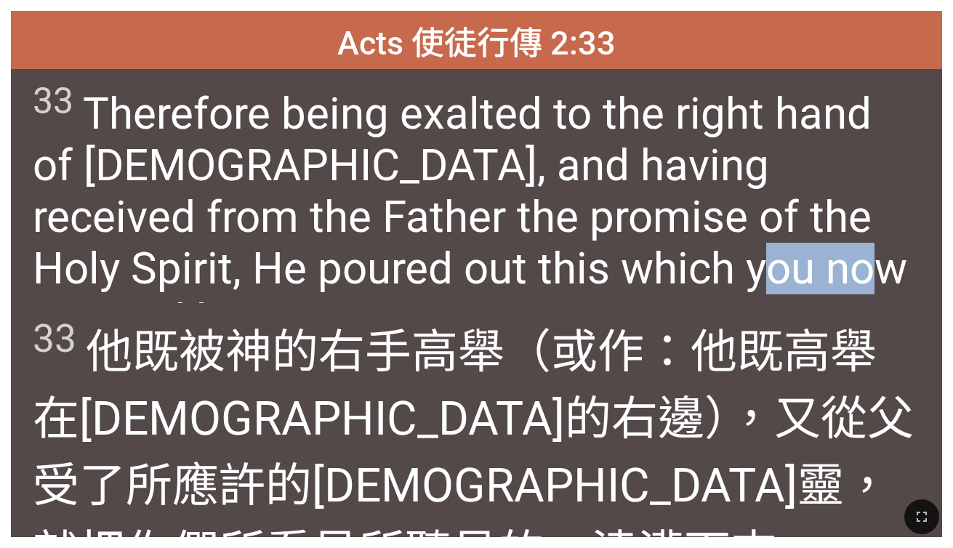
drag, startPoint x: 505, startPoint y: 276, endPoint x: 588, endPoint y: 273, distance: 83.0
click at [581, 273] on span "33 Therefore being exalted to the right hand of [DEMOGRAPHIC_DATA], and having …" at bounding box center [477, 213] width 888 height 266
